Goal: Information Seeking & Learning: Check status

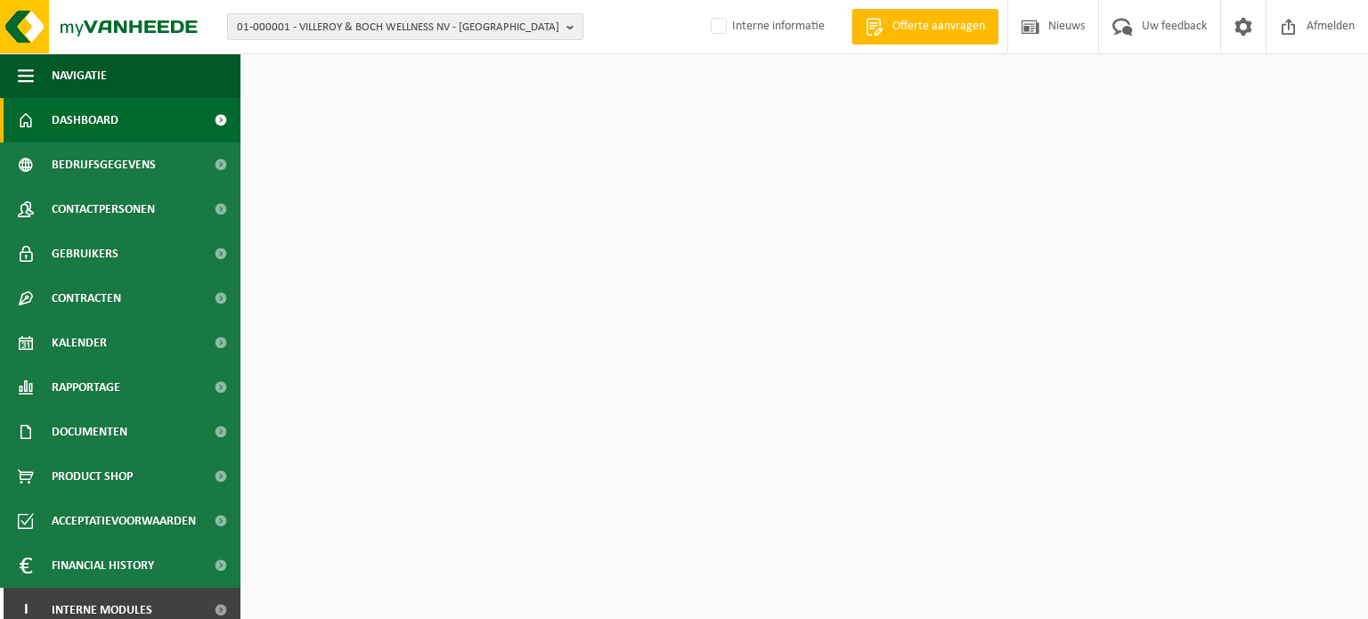
click at [462, 26] on span "01-000001 - VILLEROY & BOCH WELLNESS NV - ROESELARE" at bounding box center [398, 27] width 322 height 27
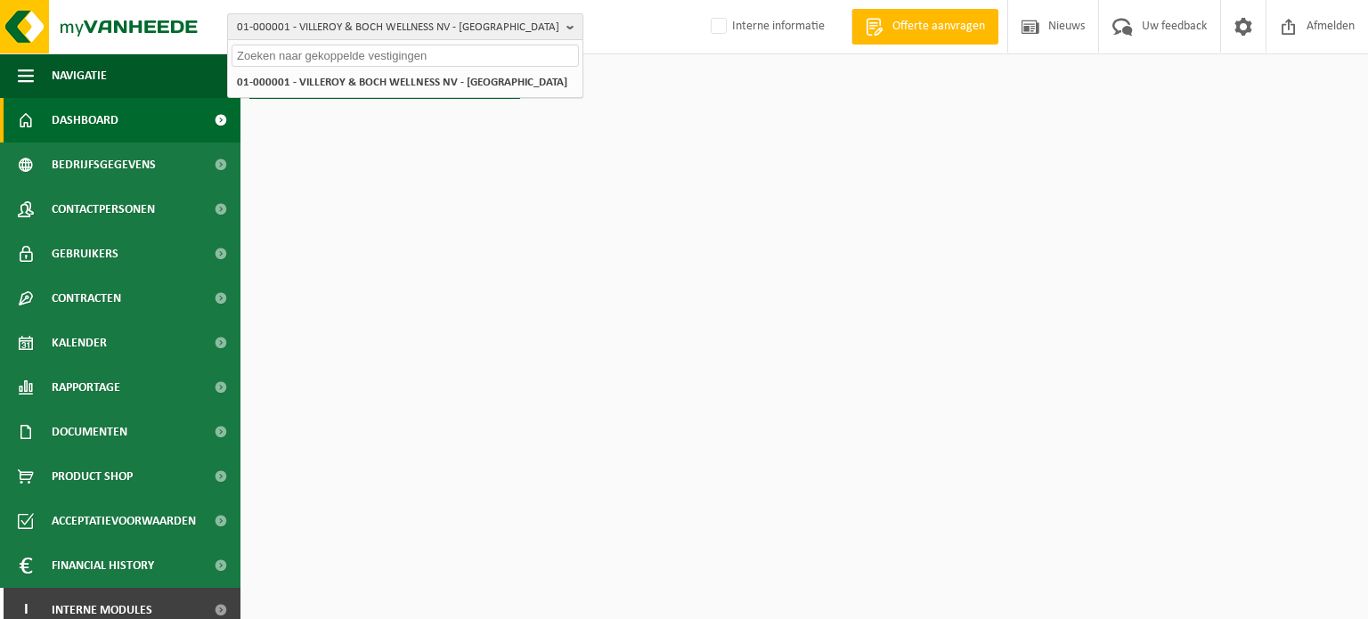
paste input "10-811284"
type input "10-811284"
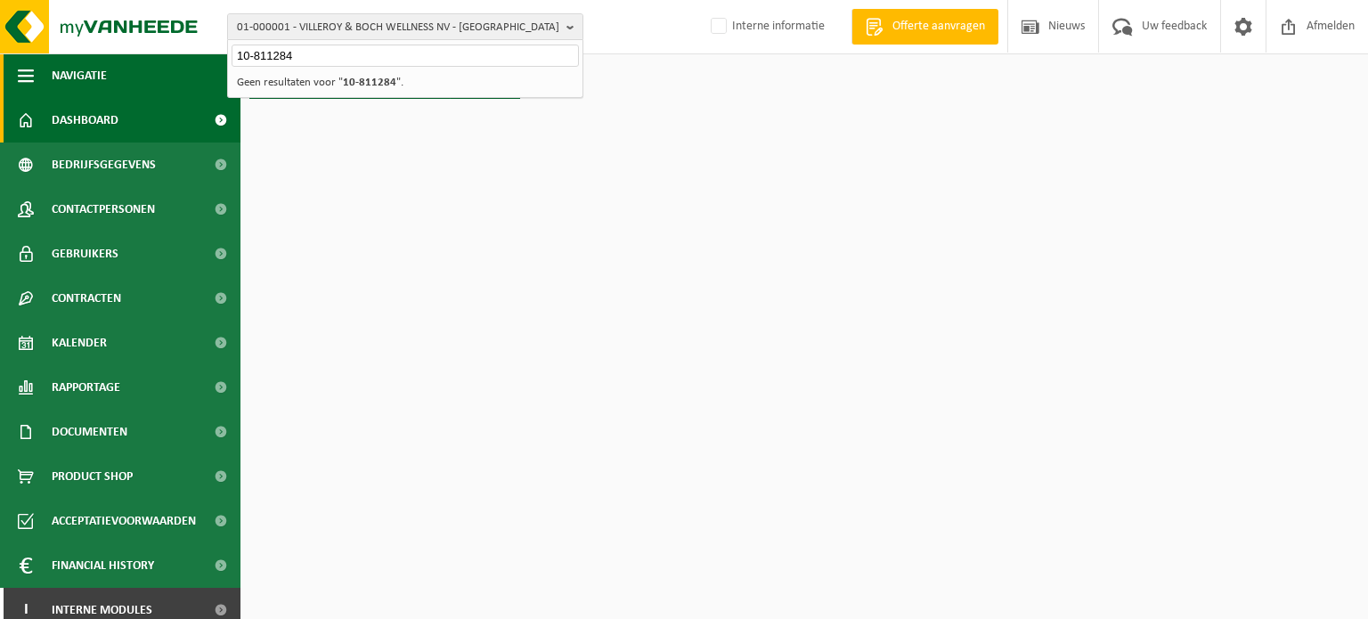
drag, startPoint x: 388, startPoint y: 56, endPoint x: 197, endPoint y: 61, distance: 191.5
click at [197, 61] on div "01-000001 - VILLEROY & BOCH WELLNESS NV - ROESELARE 10-811284 01-000001 - VILLE…" at bounding box center [684, 54] width 1368 height 108
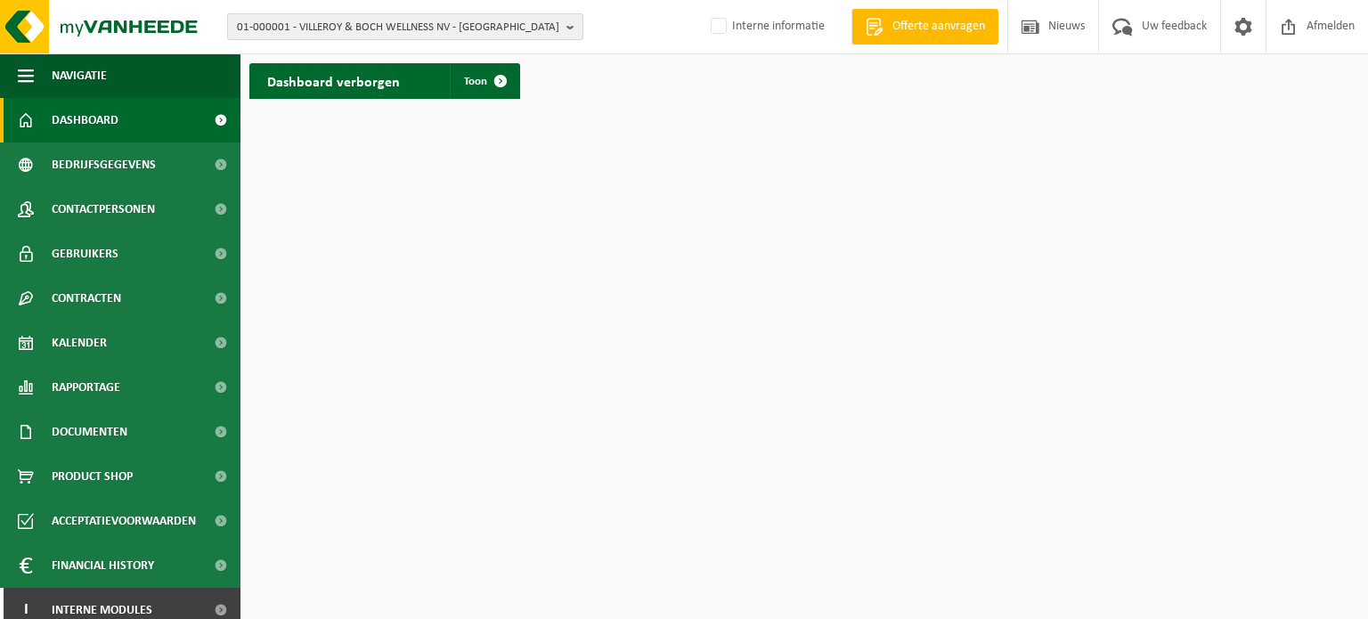
click at [331, 33] on span "01-000001 - VILLEROY & BOCH WELLNESS NV - ROESELARE" at bounding box center [398, 27] width 322 height 27
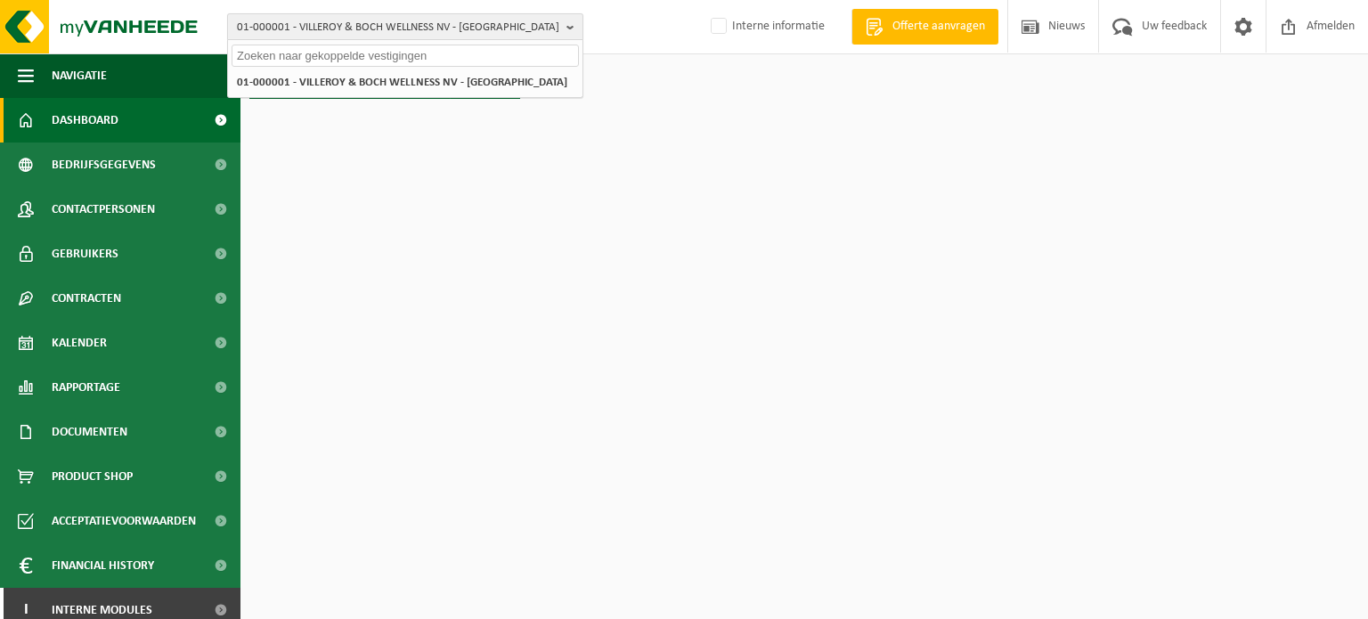
paste input "10-788834"
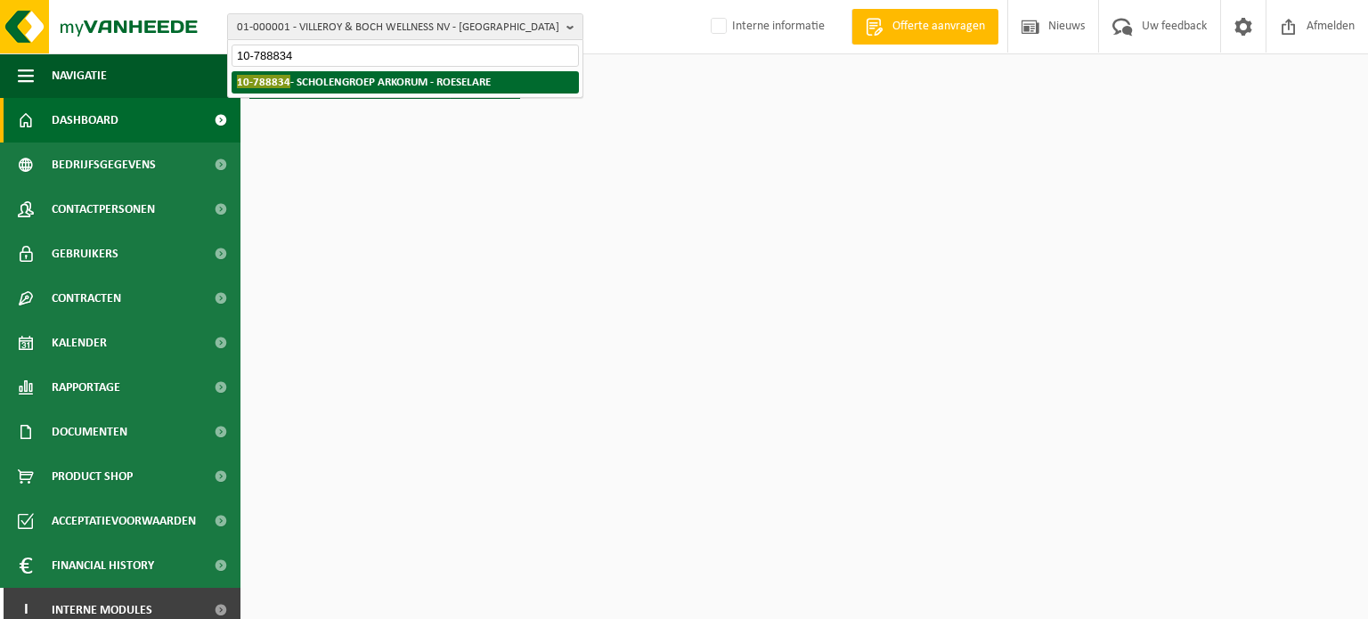
type input "10-788834"
click at [320, 83] on strong "10-788834 - SCHOLENGROEP ARKORUM - ROESELARE" at bounding box center [364, 81] width 254 height 13
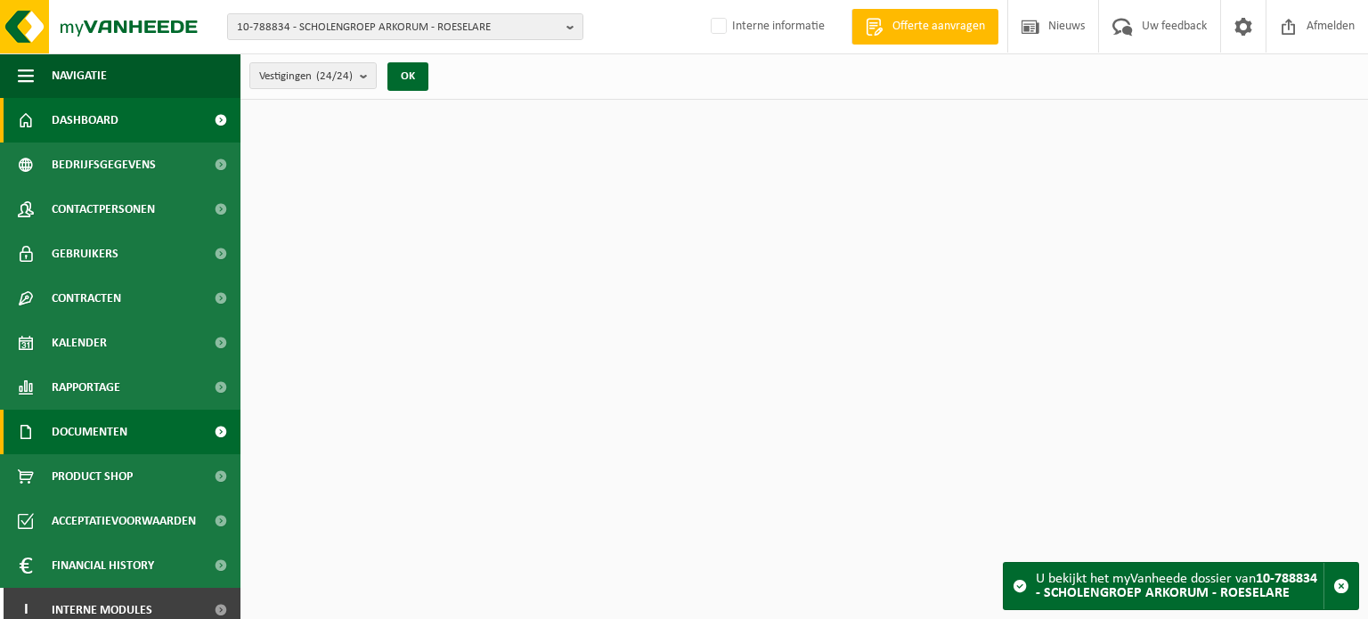
click at [110, 437] on span "Documenten" at bounding box center [90, 432] width 76 height 45
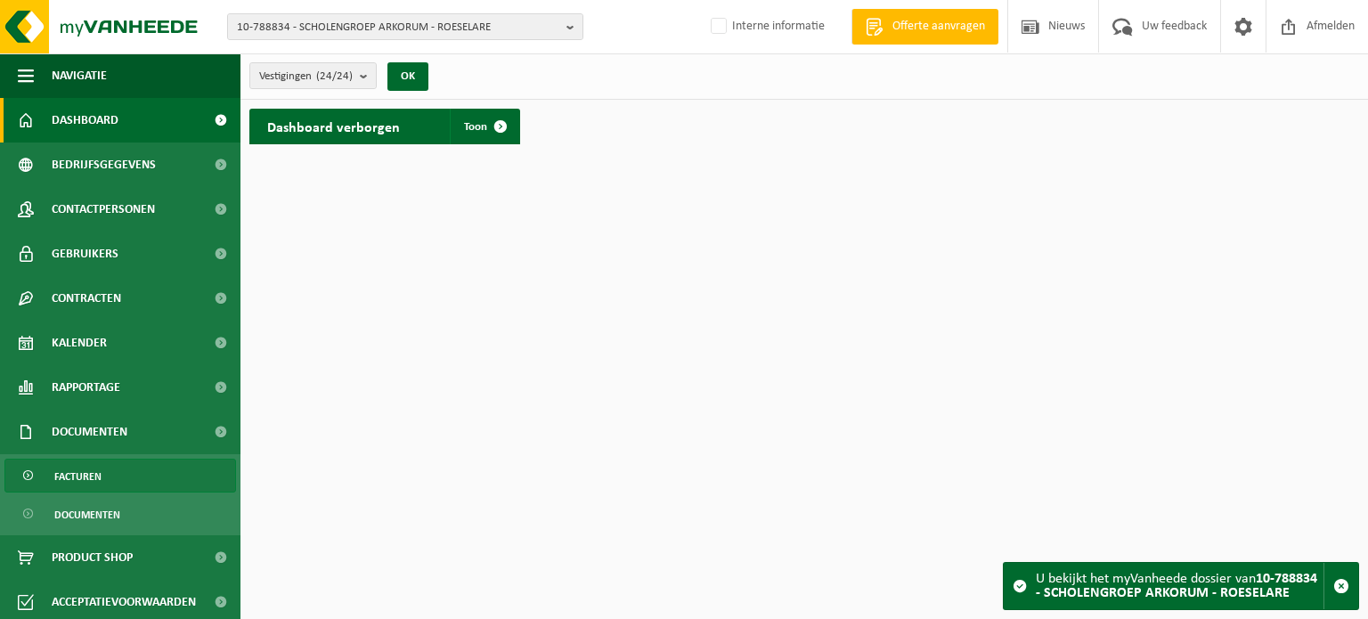
click at [100, 480] on span "Facturen" at bounding box center [77, 476] width 47 height 34
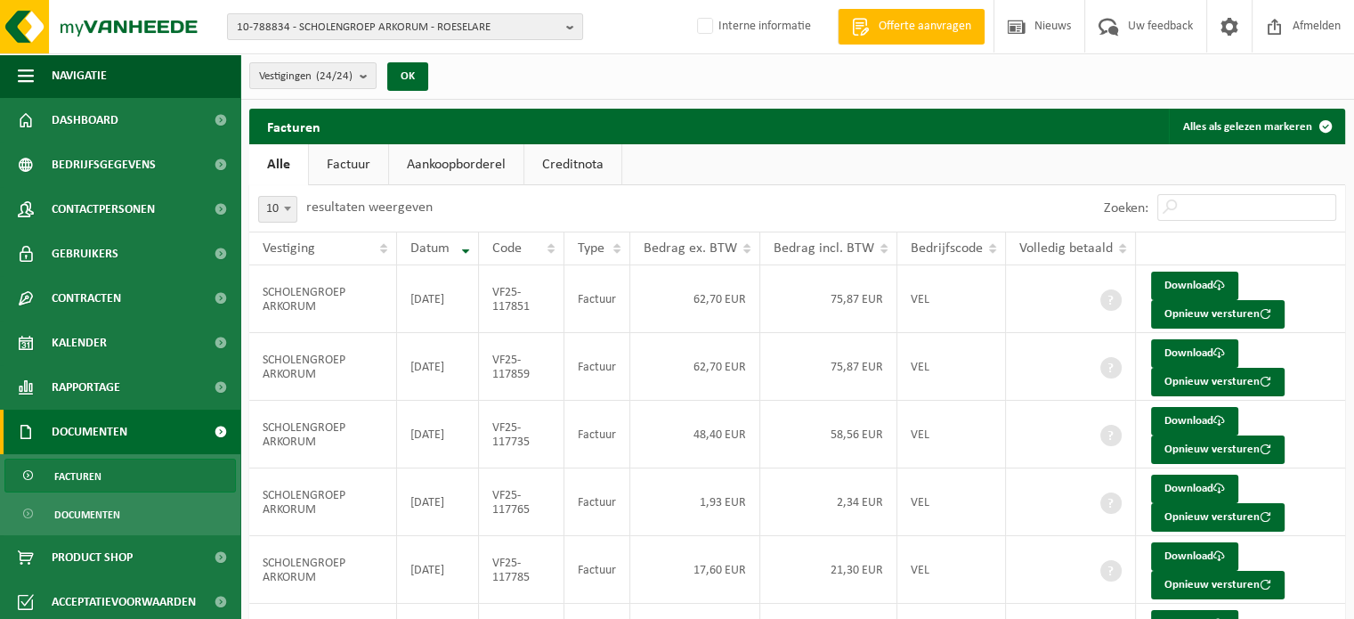
drag, startPoint x: 329, startPoint y: 153, endPoint x: 367, endPoint y: 174, distance: 42.6
click at [330, 153] on link "Factuur" at bounding box center [348, 164] width 79 height 41
click at [305, 17] on span "10-788834 - SCHOLENGROEP ARKORUM - ROESELARE" at bounding box center [398, 27] width 322 height 27
paste input "10-267578"
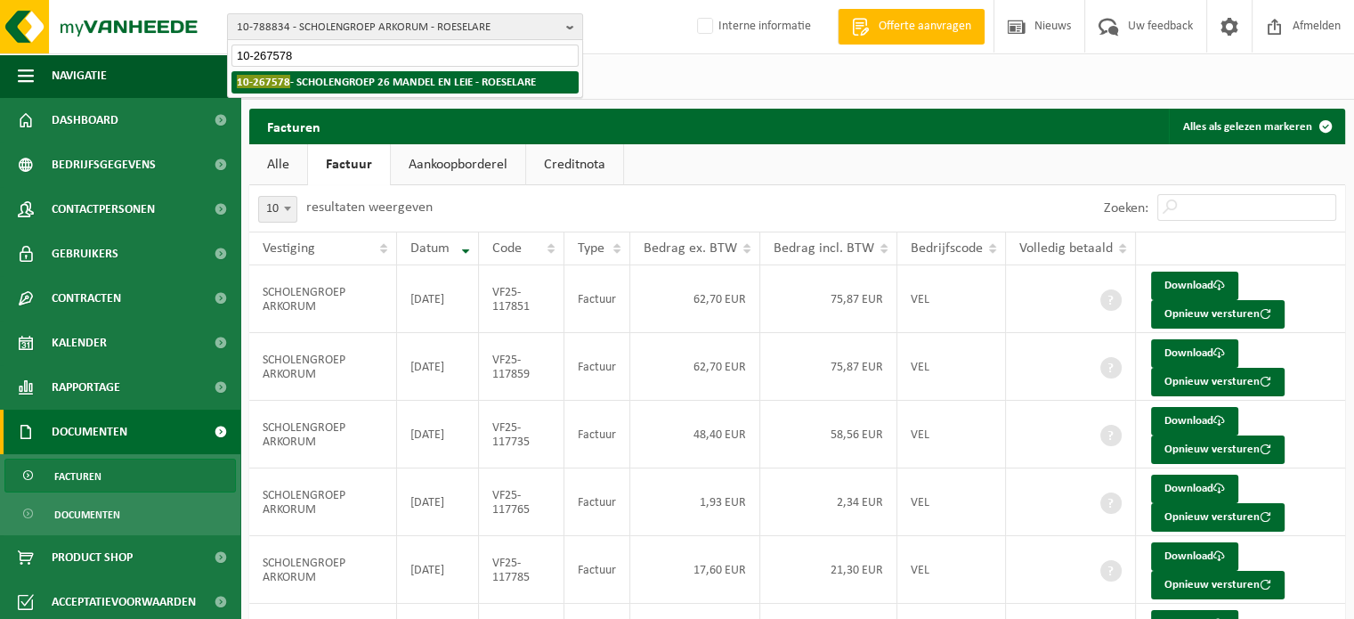
type input "10-267578"
click at [289, 80] on strong "10-267578 - SCHOLENGROEP 26 MANDEL EN LEIE - ROESELARE" at bounding box center [386, 81] width 299 height 13
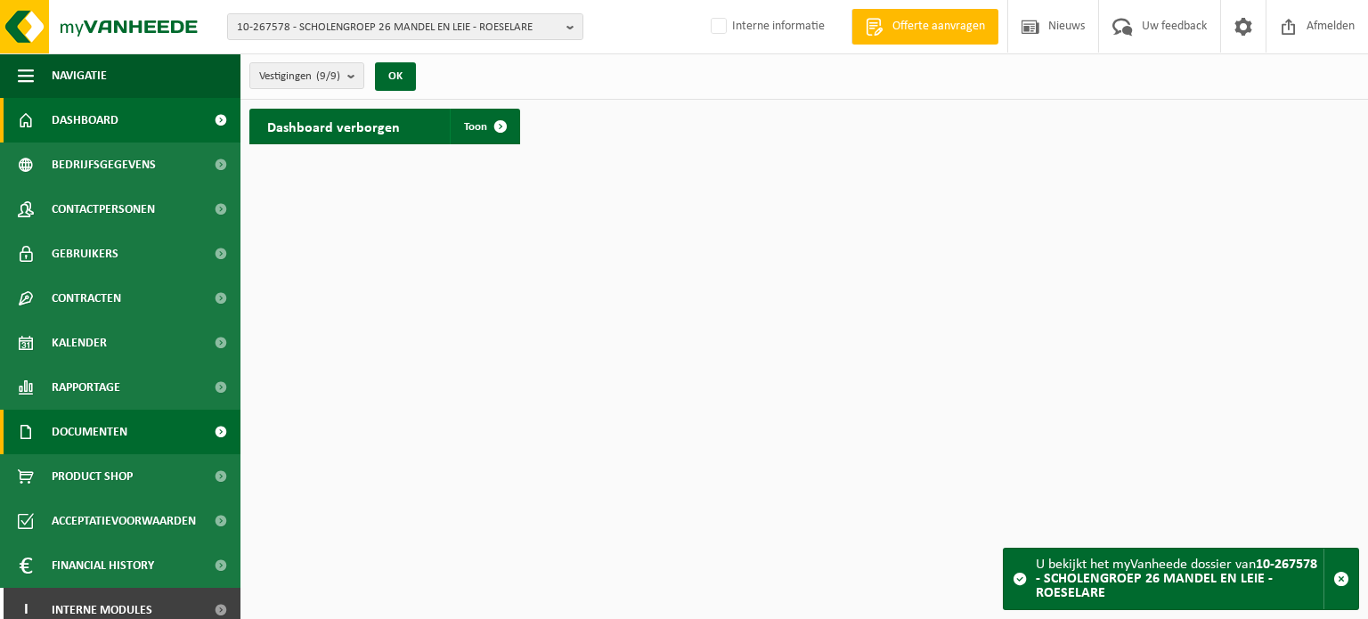
click at [92, 432] on span "Documenten" at bounding box center [90, 432] width 76 height 45
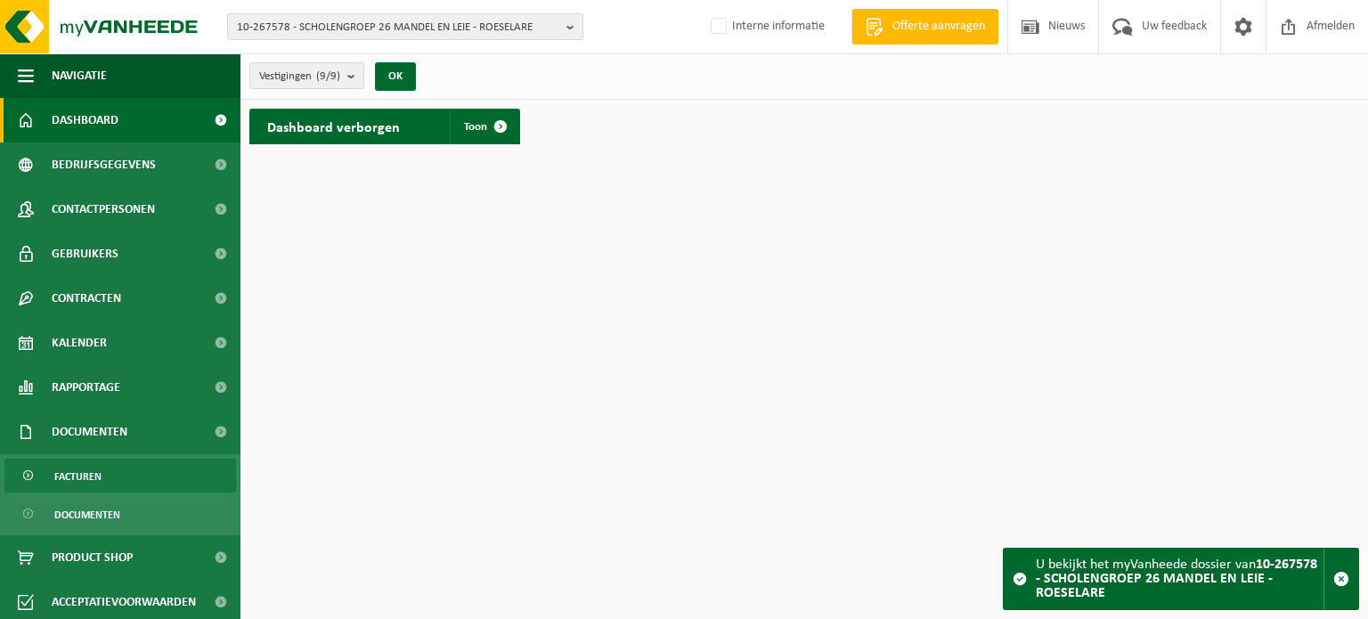
click at [77, 482] on span "Facturen" at bounding box center [77, 476] width 47 height 34
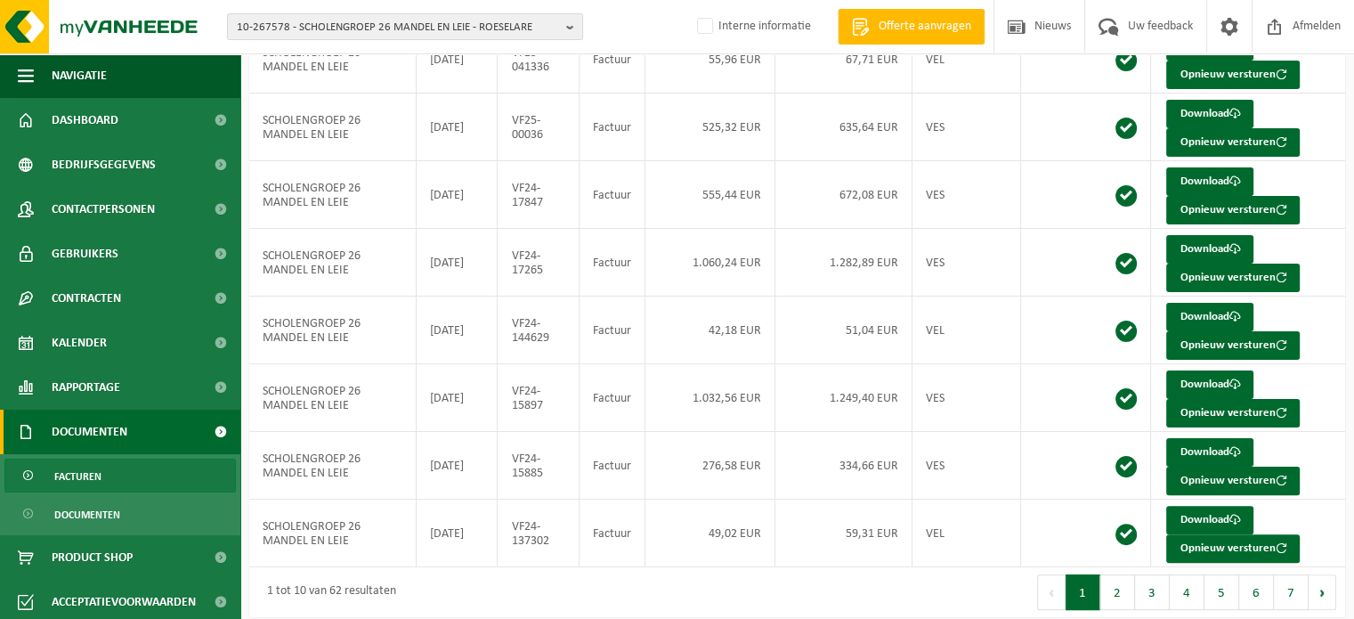
scroll to position [383, 0]
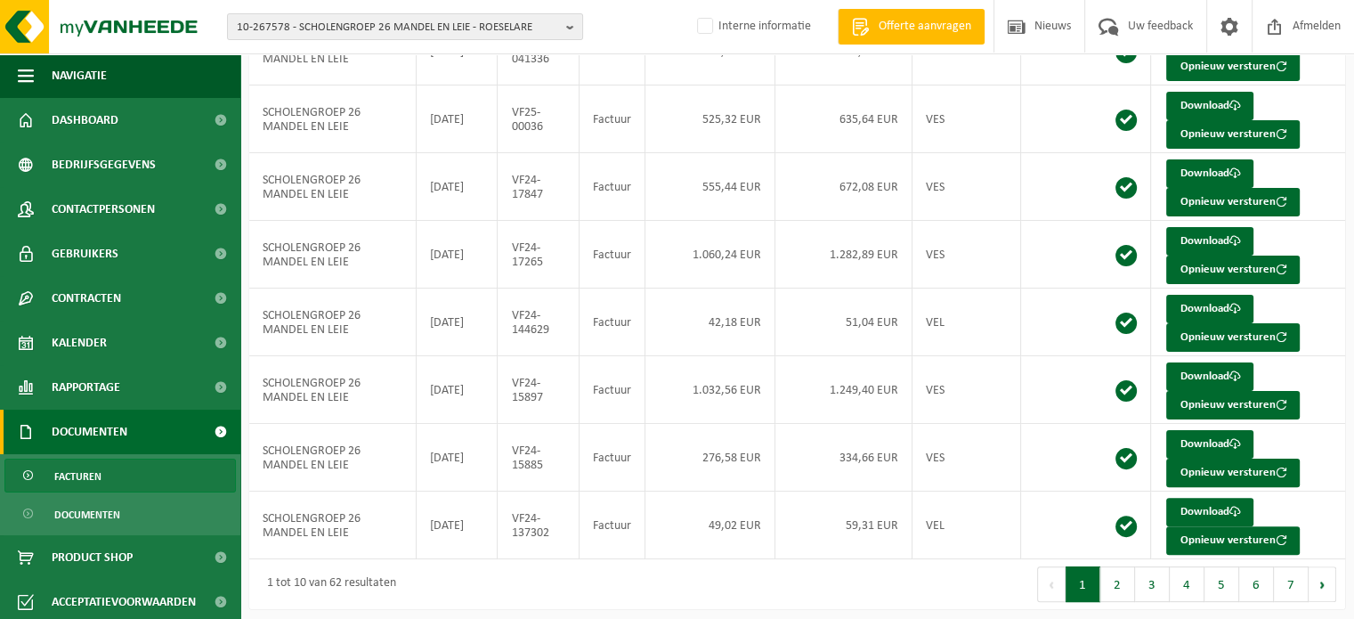
click at [734, 566] on div "1 tot 10 van 62 resultaten" at bounding box center [523, 584] width 549 height 50
